Goal: Task Accomplishment & Management: Manage account settings

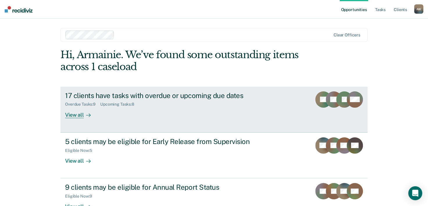
click at [157, 97] on div "17 clients have tasks with overdue or upcoming due dates" at bounding box center [167, 95] width 204 height 8
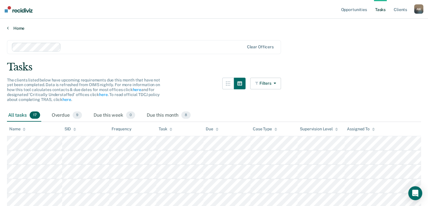
click at [10, 27] on link "Home" at bounding box center [214, 28] width 414 height 5
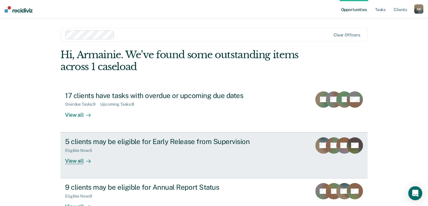
click at [124, 137] on div "5 clients may be eligible for Early Release from Supervision" at bounding box center [167, 141] width 204 height 8
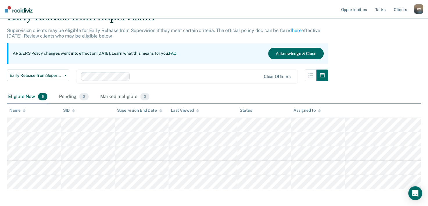
scroll to position [53, 0]
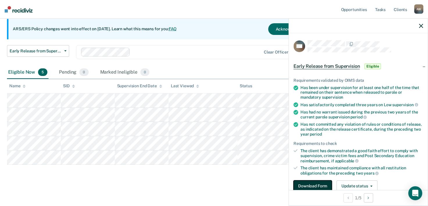
click at [320, 182] on button "Download Form" at bounding box center [313, 186] width 38 height 12
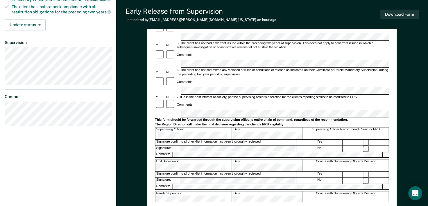
scroll to position [163, 0]
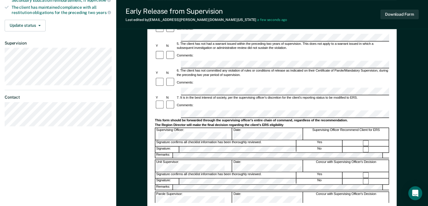
drag, startPoint x: 431, startPoint y: 93, endPoint x: 409, endPoint y: 27, distance: 69.1
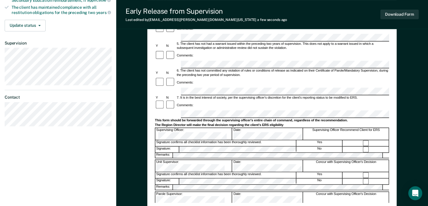
click at [409, 27] on div "Early Release from Supervision Last edited by Armainie.Wheatley@tdcj.texas.gov …" at bounding box center [272, 14] width 312 height 29
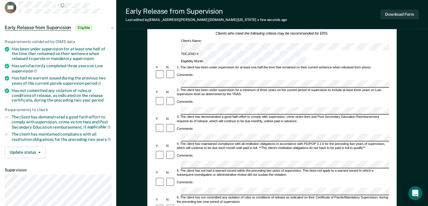
scroll to position [30, 0]
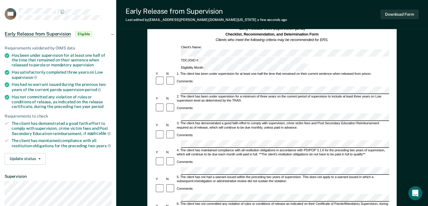
click at [159, 122] on div "Y N 3. The client has demonstrated a good faith effort to comply with supervisi…" at bounding box center [272, 126] width 234 height 8
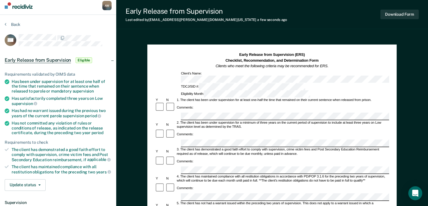
scroll to position [6, 0]
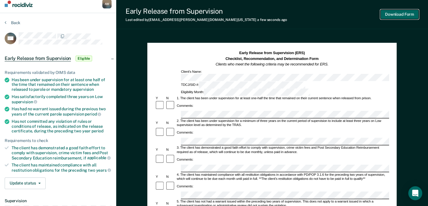
click at [391, 12] on button "Download Form" at bounding box center [400, 15] width 38 height 10
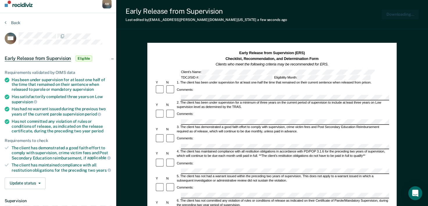
scroll to position [0, 0]
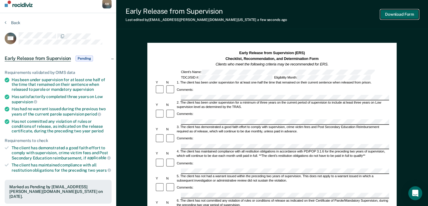
click at [400, 17] on button "Download Form" at bounding box center [400, 15] width 38 height 10
click at [3, 19] on section "Back HS Early Release from Supervision Pending Requirements validated by OIMS d…" at bounding box center [58, 170] width 116 height 315
click at [11, 23] on button "Back" at bounding box center [13, 22] width 16 height 5
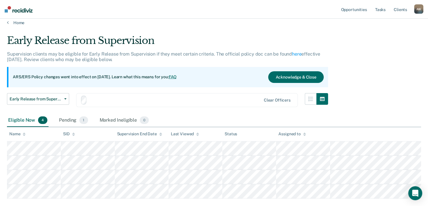
scroll to position [39, 0]
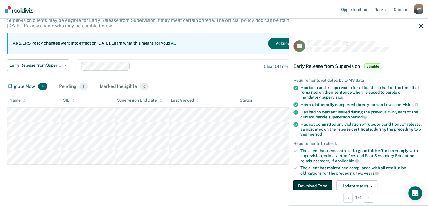
click at [312, 184] on button "Download Form" at bounding box center [313, 186] width 38 height 12
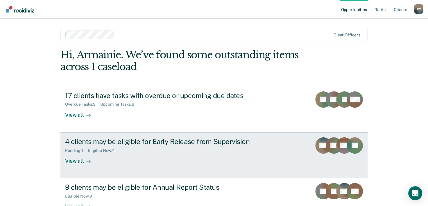
click at [203, 144] on div "4 clients may be eligible for Early Release from Supervision" at bounding box center [167, 141] width 204 height 8
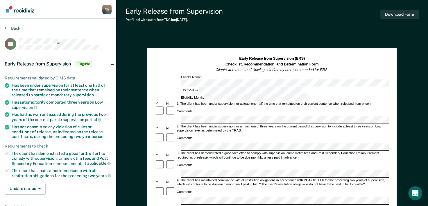
click at [110, 64] on div "Early Release from Supervision Eligible" at bounding box center [58, 64] width 116 height 19
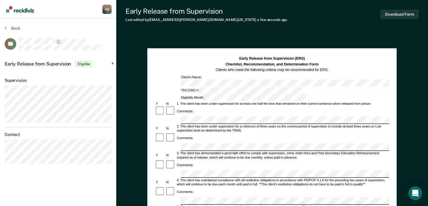
click at [198, 133] on div "Comments:" at bounding box center [272, 138] width 234 height 10
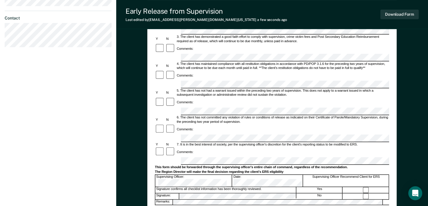
scroll to position [117, 0]
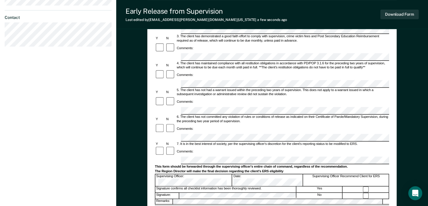
click at [209, 97] on div "Comments:" at bounding box center [272, 102] width 234 height 10
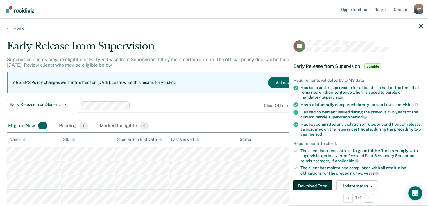
click at [304, 181] on button "Download Form" at bounding box center [313, 186] width 38 height 12
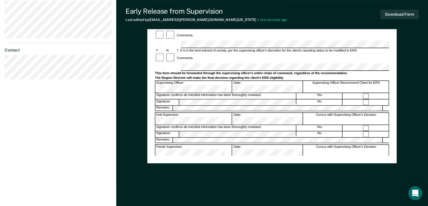
scroll to position [213, 0]
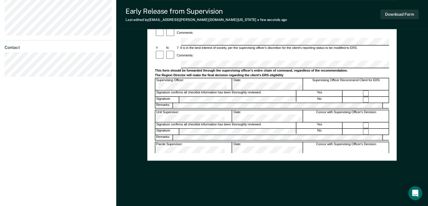
click at [189, 174] on div "Assistant Region Director:" at bounding box center [194, 179] width 77 height 11
click at [180, 174] on div "Assistant Region Director:" at bounding box center [194, 179] width 77 height 11
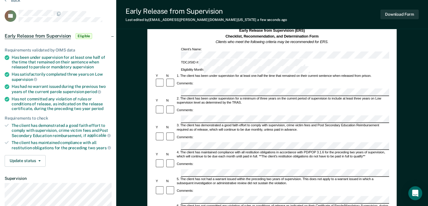
scroll to position [27, 0]
click at [396, 16] on button "Download Form" at bounding box center [400, 15] width 38 height 10
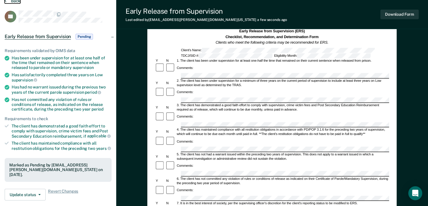
click at [15, 2] on button "Back" at bounding box center [13, 0] width 16 height 5
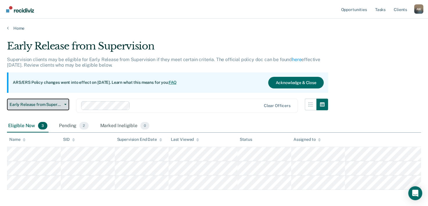
click at [54, 105] on span "Early Release from Supervision" at bounding box center [36, 104] width 52 height 5
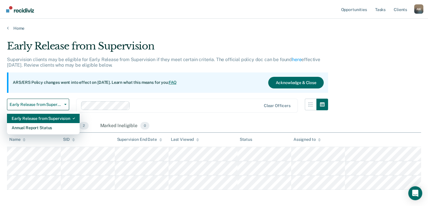
click at [55, 116] on div "Early Release from Supervision" at bounding box center [43, 118] width 63 height 9
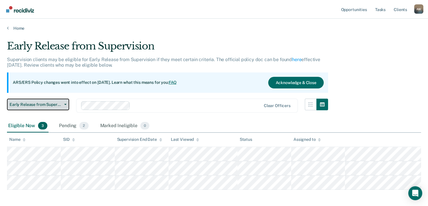
click at [44, 106] on span "Early Release from Supervision" at bounding box center [36, 104] width 52 height 5
click at [42, 104] on span "Early Release from Supervision" at bounding box center [36, 104] width 52 height 5
click at [14, 30] on link "Home" at bounding box center [214, 28] width 414 height 5
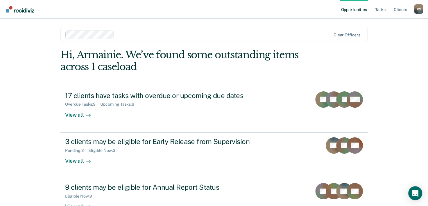
scroll to position [41, 0]
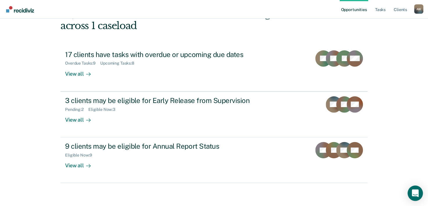
click at [417, 191] on icon "Open Intercom Messenger" at bounding box center [415, 193] width 7 height 8
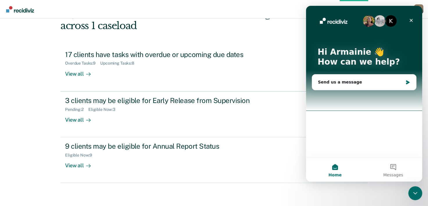
scroll to position [0, 0]
click at [371, 85] on div "Send us a message" at bounding box center [360, 82] width 85 height 6
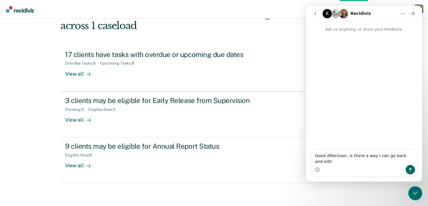
click at [342, 165] on div "Intercom messenger" at bounding box center [364, 169] width 106 height 9
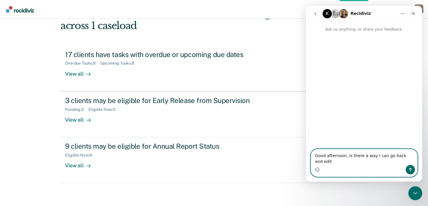
click at [412, 162] on textarea "Good afternoon, is there a way I can go back and edit" at bounding box center [364, 157] width 106 height 16
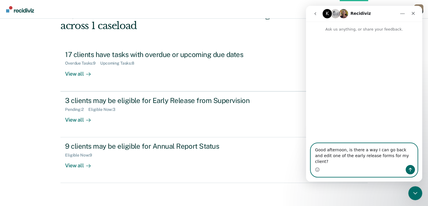
type textarea "Good afternoon, is there a way I can go back and edit one of the early release …"
click at [412, 171] on icon "Send a message…" at bounding box center [410, 169] width 5 height 5
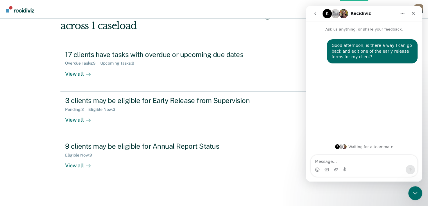
click at [398, 16] on button "Home" at bounding box center [402, 13] width 11 height 11
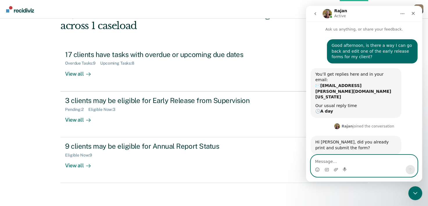
click at [355, 159] on textarea "Message…" at bounding box center [364, 160] width 106 height 10
type textarea "Yes"
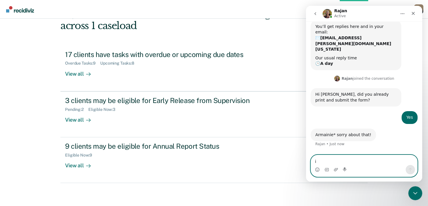
scroll to position [51, 0]
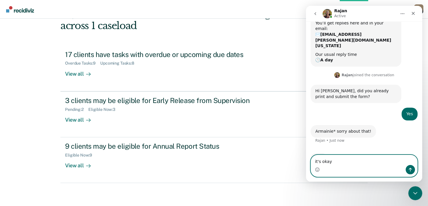
type textarea "it's okay"
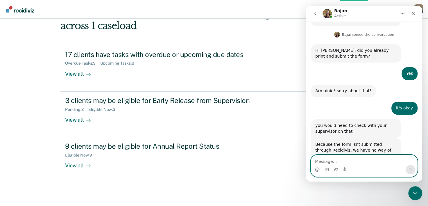
scroll to position [94, 0]
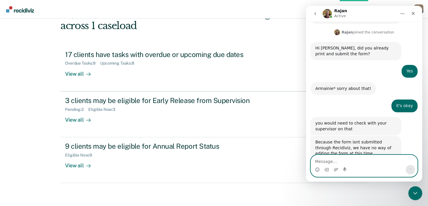
click at [355, 155] on textarea "Message…" at bounding box center [364, 160] width 106 height 10
type textarea "Okay, Thank you so much."
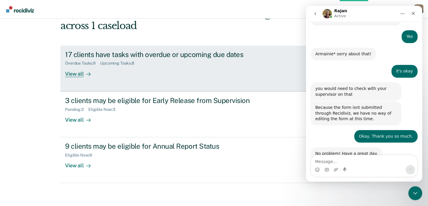
scroll to position [128, 0]
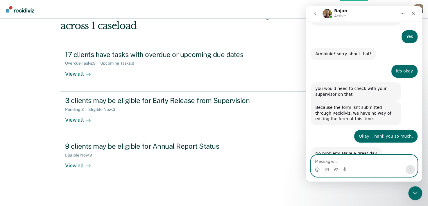
click at [337, 163] on textarea "Message…" at bounding box center [364, 160] width 106 height 10
type textarea "You as well!"
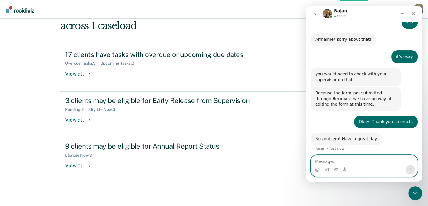
scroll to position [146, 0]
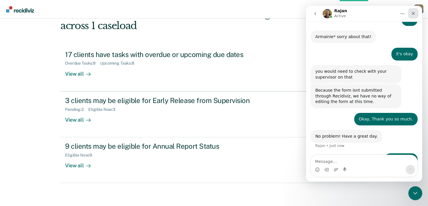
click at [412, 14] on icon "Close" at bounding box center [413, 13] width 5 height 5
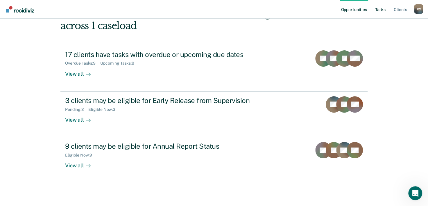
click at [381, 9] on link "Tasks" at bounding box center [380, 9] width 13 height 19
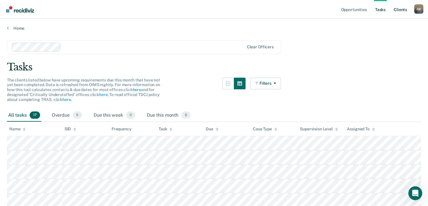
click at [406, 8] on link "Client s" at bounding box center [401, 9] width 16 height 19
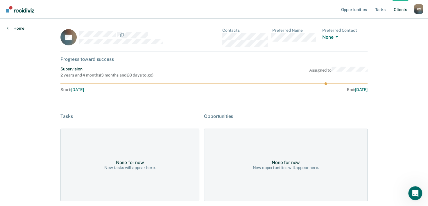
click at [8, 29] on icon at bounding box center [8, 28] width 2 height 5
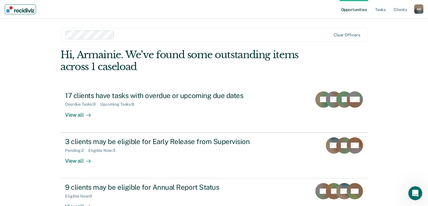
click at [14, 9] on img "Main navigation" at bounding box center [20, 9] width 28 height 6
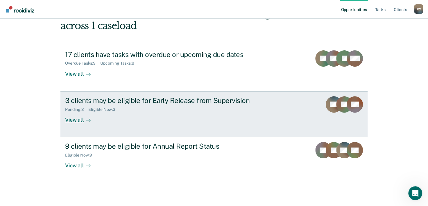
click at [116, 103] on div "3 clients may be eligible for Early Release from Supervision" at bounding box center [167, 100] width 204 height 8
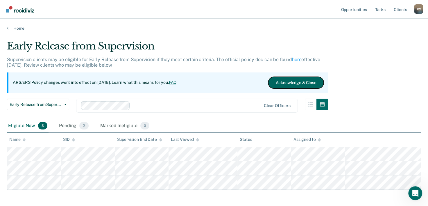
click at [289, 78] on button "Acknowledge & Close" at bounding box center [295, 83] width 55 height 12
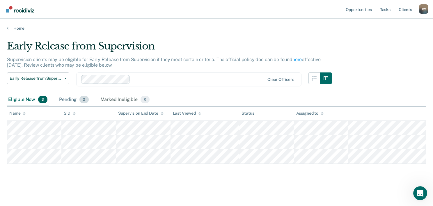
click at [73, 100] on div "Pending 2" at bounding box center [74, 99] width 32 height 13
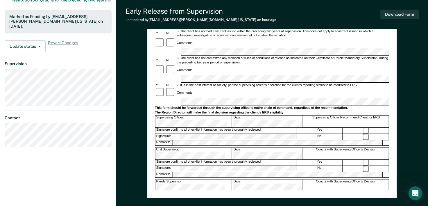
scroll to position [175, 0]
drag, startPoint x: 216, startPoint y: 68, endPoint x: 133, endPoint y: 52, distance: 85.3
drag, startPoint x: 133, startPoint y: 52, endPoint x: 138, endPoint y: 42, distance: 11.2
click at [138, 42] on div "Early Release from Supervision (ERS) Checklist, Recommendation, and Determinati…" at bounding box center [272, 52] width 312 height 383
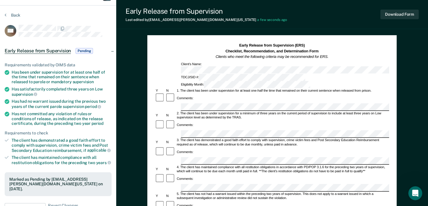
scroll to position [0, 0]
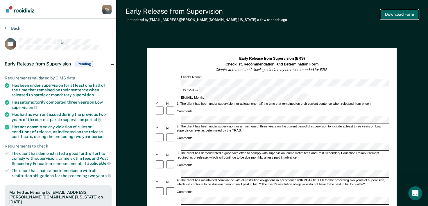
click at [401, 13] on button "Download Form" at bounding box center [400, 15] width 38 height 10
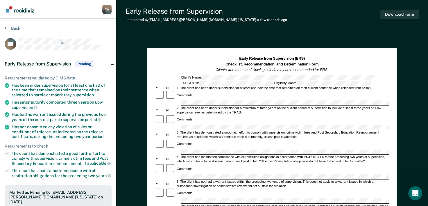
click at [4, 27] on section "Back HS Early Release from Supervision Pending Requirements validated by OIMS d…" at bounding box center [58, 176] width 116 height 315
click at [10, 28] on button "Back" at bounding box center [13, 28] width 16 height 5
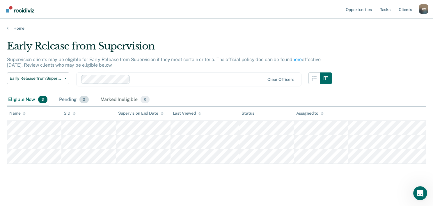
click at [69, 101] on div "Pending 2" at bounding box center [74, 99] width 32 height 13
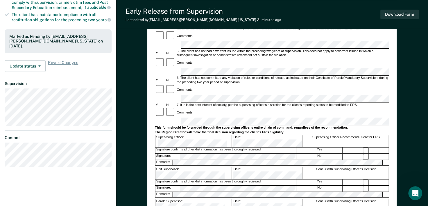
scroll to position [147, 0]
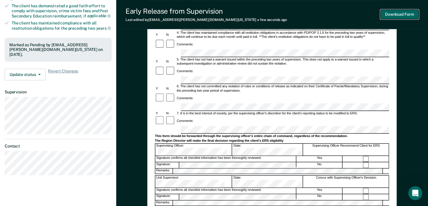
click at [398, 17] on button "Download Form" at bounding box center [400, 15] width 38 height 10
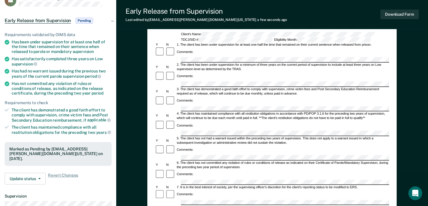
scroll to position [0, 0]
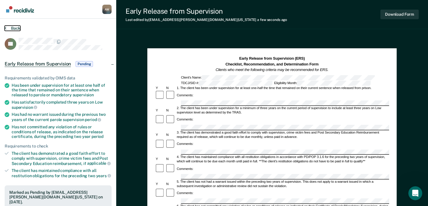
click at [9, 27] on button "Back" at bounding box center [13, 28] width 16 height 5
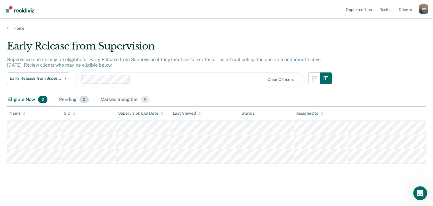
click at [76, 99] on div "Pending 2" at bounding box center [74, 99] width 32 height 13
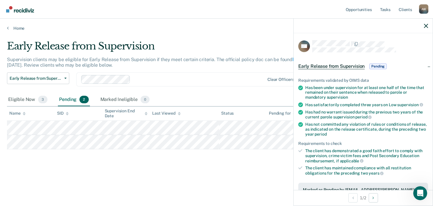
click at [426, 28] on div at bounding box center [362, 26] width 139 height 15
click at [427, 25] on icon "button" at bounding box center [426, 26] width 4 height 4
click at [273, 99] on div "Eligible Now 3 Pending 2 Marked Ineligible 0" at bounding box center [216, 99] width 419 height 13
click at [427, 28] on div at bounding box center [362, 26] width 139 height 15
click at [425, 26] on icon "button" at bounding box center [426, 26] width 4 height 4
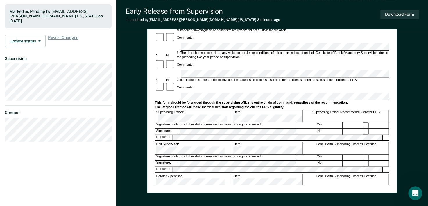
scroll to position [182, 0]
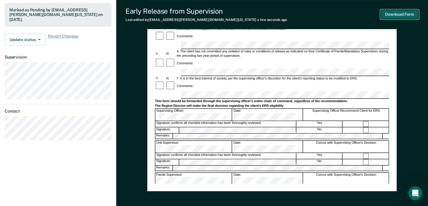
click at [405, 16] on button "Download Form" at bounding box center [400, 15] width 38 height 10
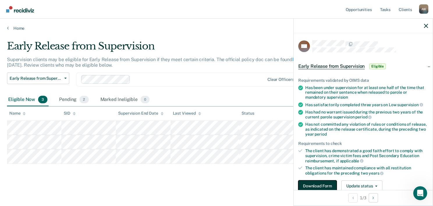
click at [327, 186] on button "Download Form" at bounding box center [317, 186] width 38 height 12
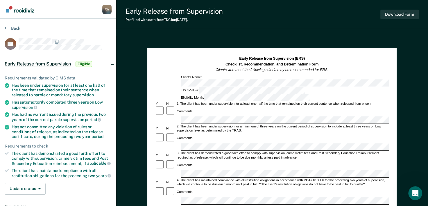
click at [108, 63] on div "Early Release from Supervision Eligible" at bounding box center [58, 64] width 116 height 19
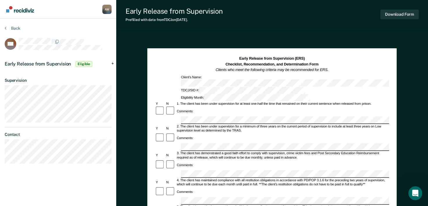
click at [108, 63] on div "Early Release from Supervision Eligible" at bounding box center [58, 64] width 116 height 19
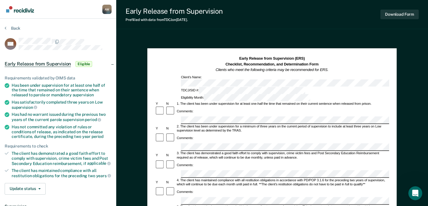
click at [112, 63] on div "Early Release from Supervision Eligible" at bounding box center [58, 64] width 116 height 19
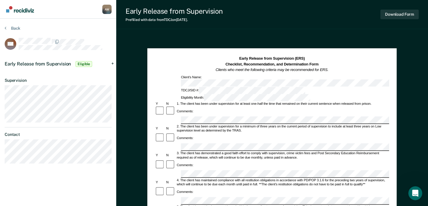
click at [112, 63] on div "Early Release from Supervision Eligible" at bounding box center [58, 64] width 116 height 19
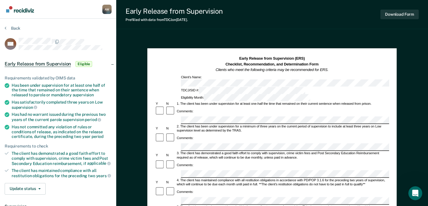
click at [108, 63] on div "Early Release from Supervision Eligible" at bounding box center [58, 64] width 116 height 19
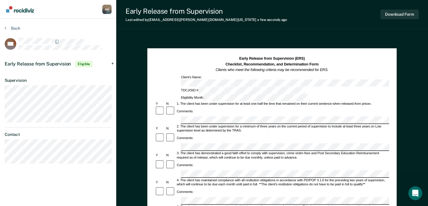
click at [109, 63] on div "Early Release from Supervision Eligible" at bounding box center [58, 64] width 116 height 19
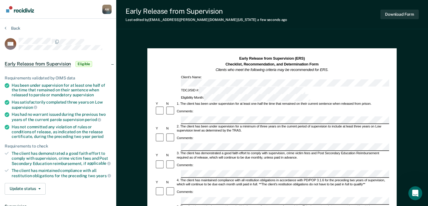
click at [216, 133] on div "Comments:" at bounding box center [272, 138] width 234 height 10
click at [351, 160] on div "Comments:" at bounding box center [272, 169] width 234 height 19
click at [177, 170] on div at bounding box center [272, 174] width 234 height 8
click at [221, 160] on div "Comments:" at bounding box center [272, 169] width 234 height 19
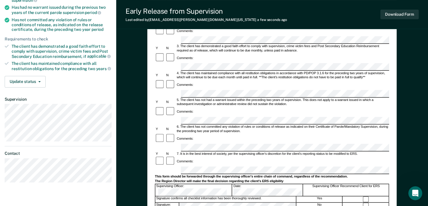
scroll to position [109, 0]
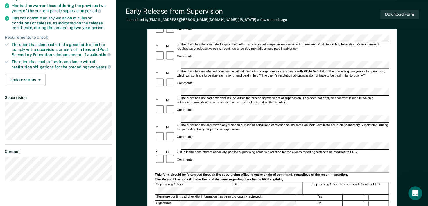
click at [223, 78] on div "Comments:" at bounding box center [272, 83] width 234 height 10
click at [307, 78] on div "Comments:" at bounding box center [272, 83] width 234 height 10
click at [298, 173] on div "This form should be forwarded through the supervising officer's entire chain of…" at bounding box center [272, 175] width 234 height 4
click at [206, 177] on div "The Region Director will make the final decision regarding the client's ERS eli…" at bounding box center [272, 179] width 234 height 4
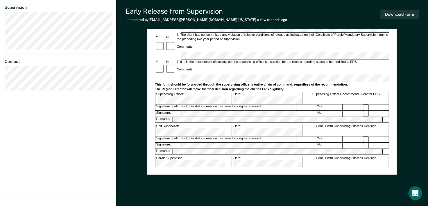
scroll to position [213, 0]
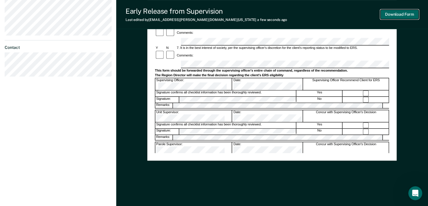
click at [403, 14] on button "Download Form" at bounding box center [400, 15] width 38 height 10
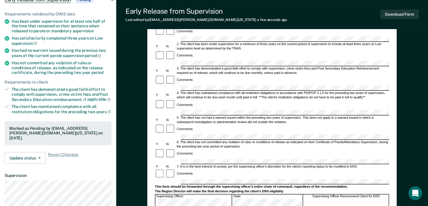
scroll to position [62, 0]
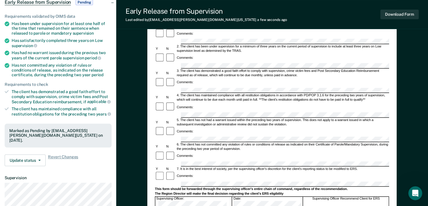
click at [150, 75] on div "Early Release from Supervision (ERS) Checklist, Recommendation, and Determinati…" at bounding box center [271, 149] width 249 height 325
click at [156, 74] on div "Early Release from Supervision (ERS) Checklist, Recommendation, and Determinati…" at bounding box center [271, 149] width 249 height 325
click at [390, 14] on button "Download Form" at bounding box center [400, 15] width 38 height 10
click at [113, 1] on div "Early Release from Supervision Pending" at bounding box center [58, 2] width 116 height 19
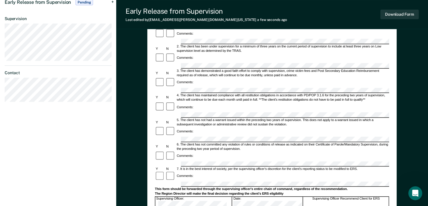
click at [113, 1] on div "Early Release from Supervision Pending" at bounding box center [58, 2] width 116 height 19
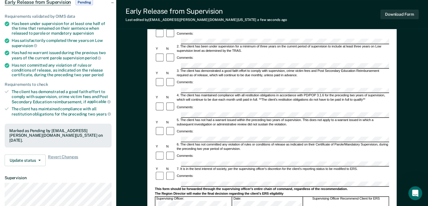
click at [113, 1] on div "Early Release from Supervision Pending" at bounding box center [58, 2] width 116 height 19
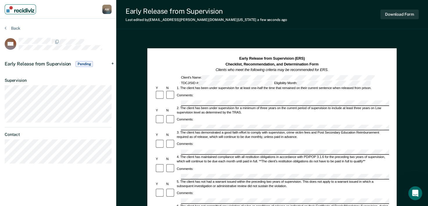
click at [21, 11] on img "Main navigation" at bounding box center [20, 9] width 28 height 6
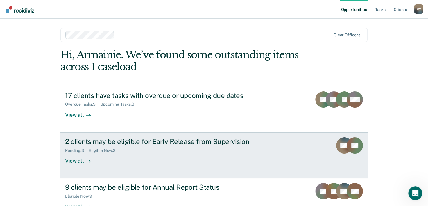
click at [132, 141] on div "2 clients may be eligible for Early Release from Supervision" at bounding box center [167, 141] width 204 height 8
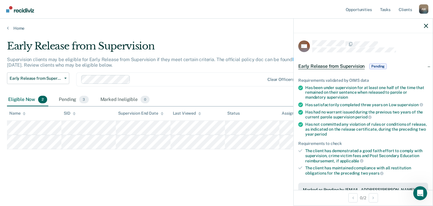
click at [158, 88] on div "Early Release from Supervision Early Release from Supervision Annual Report Sta…" at bounding box center [169, 82] width 324 height 21
click at [423, 26] on div at bounding box center [362, 26] width 139 height 15
click at [426, 26] on icon "button" at bounding box center [426, 26] width 4 height 4
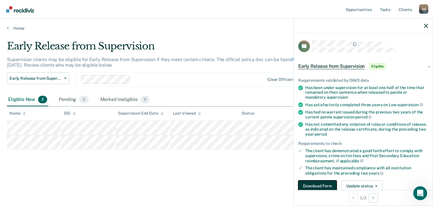
click at [309, 187] on button "Download Form" at bounding box center [317, 186] width 38 height 12
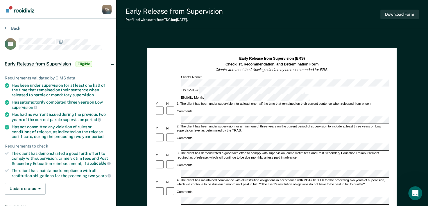
click at [111, 62] on div "Early Release from Supervision Eligible" at bounding box center [58, 64] width 116 height 19
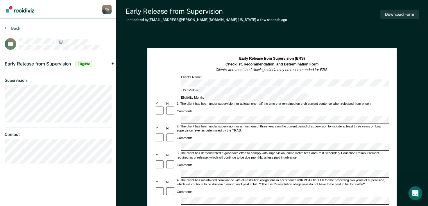
click at [115, 60] on div "Early Release from Supervision Eligible" at bounding box center [58, 64] width 116 height 19
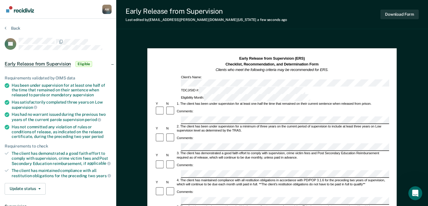
click at [199, 133] on div "Comments:" at bounding box center [272, 138] width 234 height 10
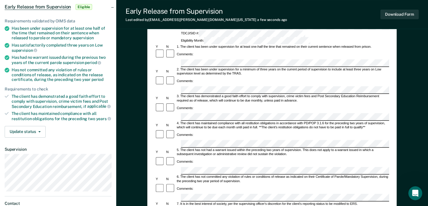
scroll to position [56, 0]
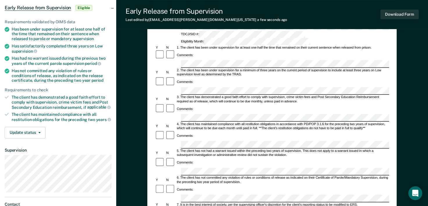
click at [149, 119] on div "Early Release from Supervision (ERS) Checklist, Recommendation, and Determinati…" at bounding box center [271, 154] width 249 height 325
click at [156, 194] on div at bounding box center [272, 198] width 234 height 8
click at [142, 177] on div "Early Release from Supervision (ERS) Checklist, Recommendation, and Determinati…" at bounding box center [272, 171] width 312 height 383
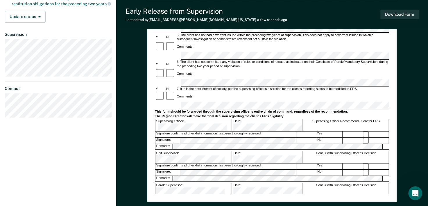
scroll to position [147, 0]
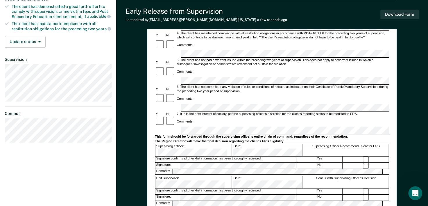
click at [195, 206] on div at bounding box center [272, 206] width 234 height 1
click at [394, 16] on button "Download Form" at bounding box center [400, 15] width 38 height 10
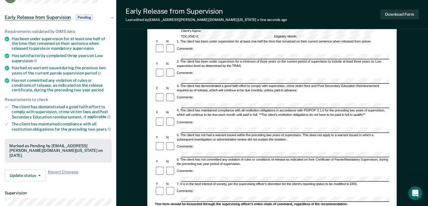
scroll to position [0, 0]
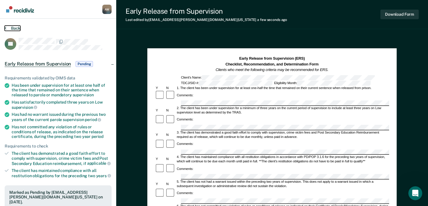
click at [12, 28] on button "Back" at bounding box center [13, 28] width 16 height 5
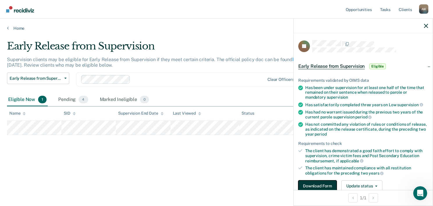
click at [307, 185] on button "Download Form" at bounding box center [317, 186] width 38 height 12
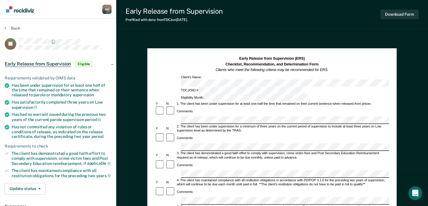
click at [113, 60] on div "Early Release from Supervision Eligible" at bounding box center [58, 64] width 116 height 19
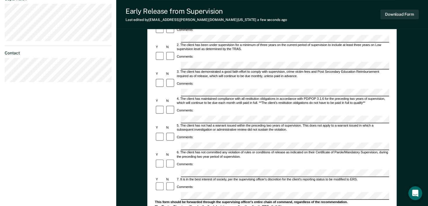
scroll to position [84, 0]
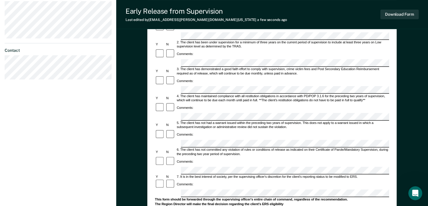
click at [137, 104] on div "Early Release from Supervision (ERS) Checklist, Recommendation, and Determinati…" at bounding box center [272, 143] width 312 height 383
click at [149, 148] on div "Early Release from Supervision (ERS) Checklist, Recommendation, and Determinati…" at bounding box center [271, 126] width 249 height 325
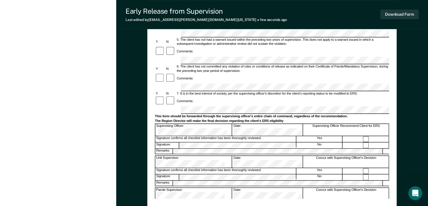
scroll to position [168, 0]
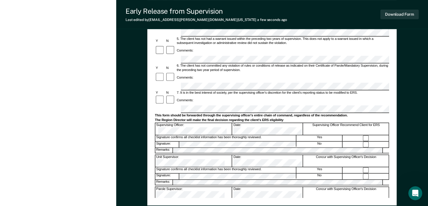
click at [119, 66] on div "Early Release from Supervision (ERS) Checklist, Recommendation, and Determinati…" at bounding box center [272, 59] width 312 height 383
click at [260, 72] on form "Early Release from Supervision (ERS) Checklist, Recommendation, and Determinati…" at bounding box center [272, 86] width 234 height 397
click at [393, 15] on button "Download Form" at bounding box center [400, 15] width 38 height 10
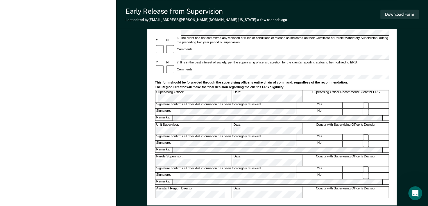
scroll to position [0, 0]
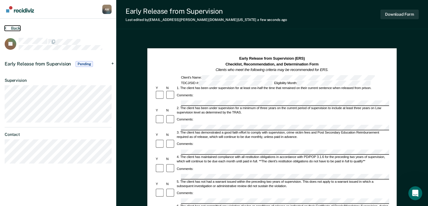
click at [6, 26] on button "Back" at bounding box center [13, 28] width 16 height 5
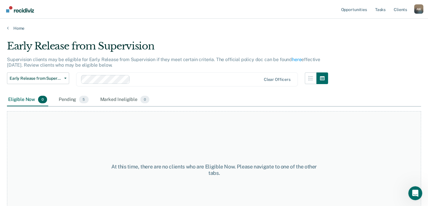
click at [15, 25] on div "Home" at bounding box center [214, 25] width 428 height 12
click at [13, 30] on link "Home" at bounding box center [214, 28] width 414 height 5
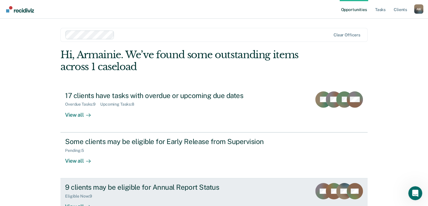
click at [192, 186] on div "9 clients may be eligible for Annual Report Status" at bounding box center [167, 187] width 204 height 8
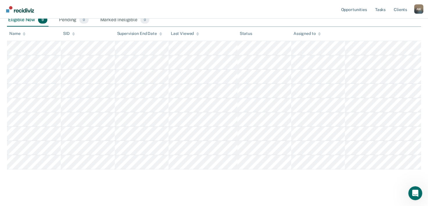
scroll to position [107, 0]
